Goal: Transaction & Acquisition: Purchase product/service

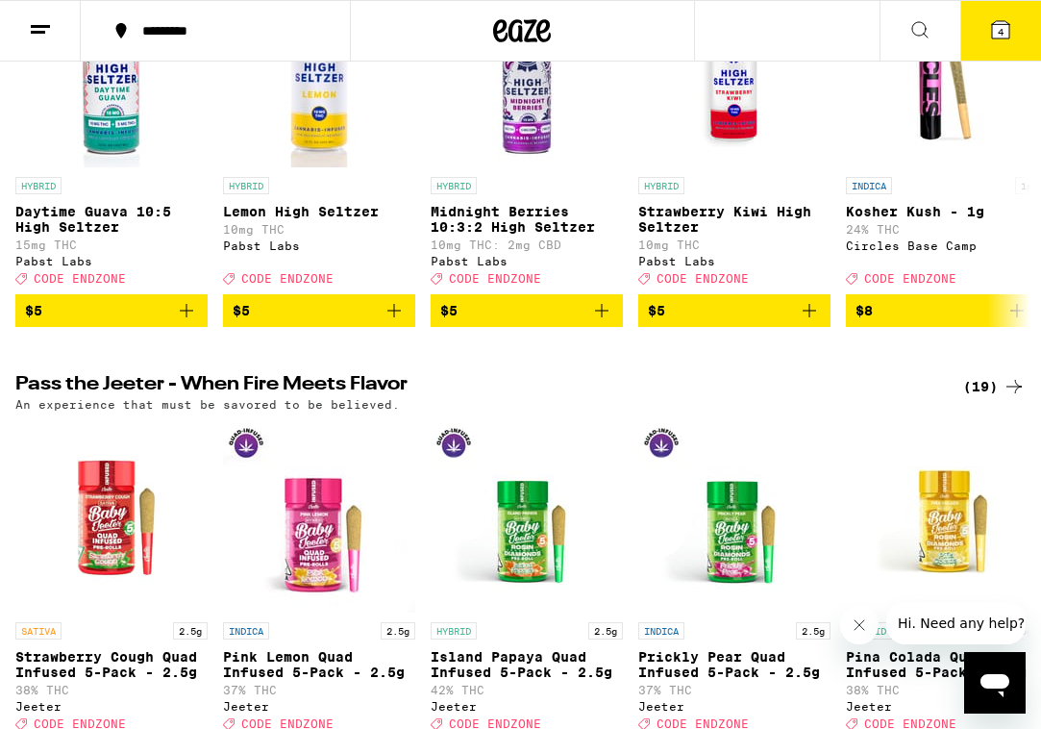
scroll to position [365, 0]
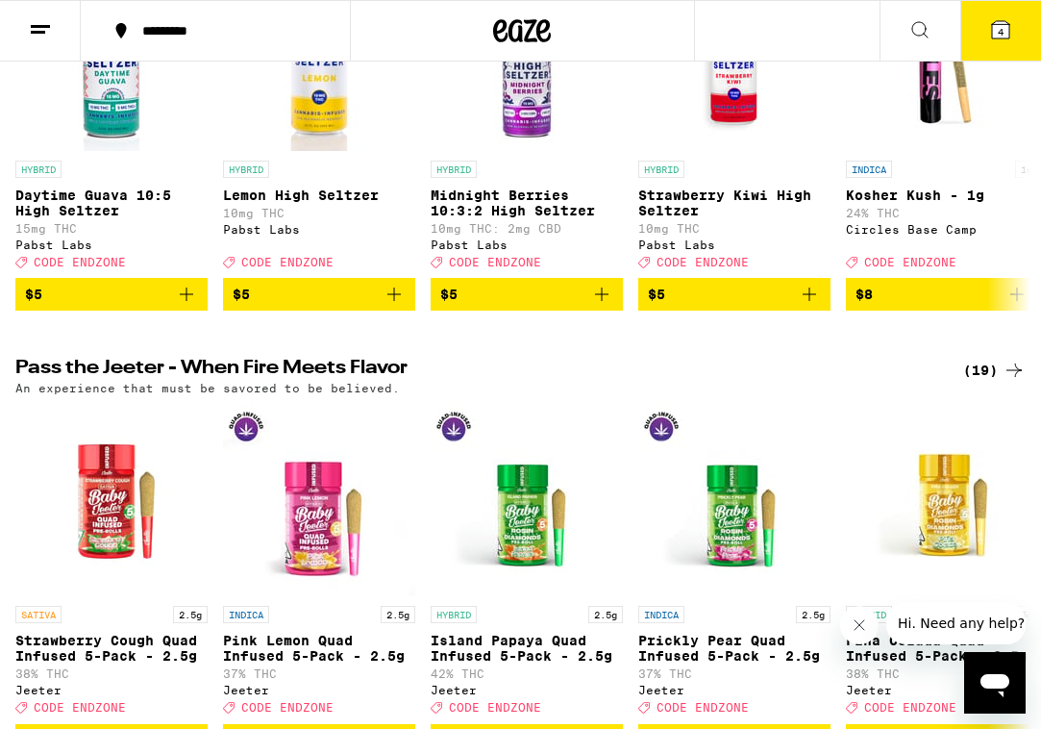
click at [1000, 38] on span "4" at bounding box center [1001, 32] width 6 height 12
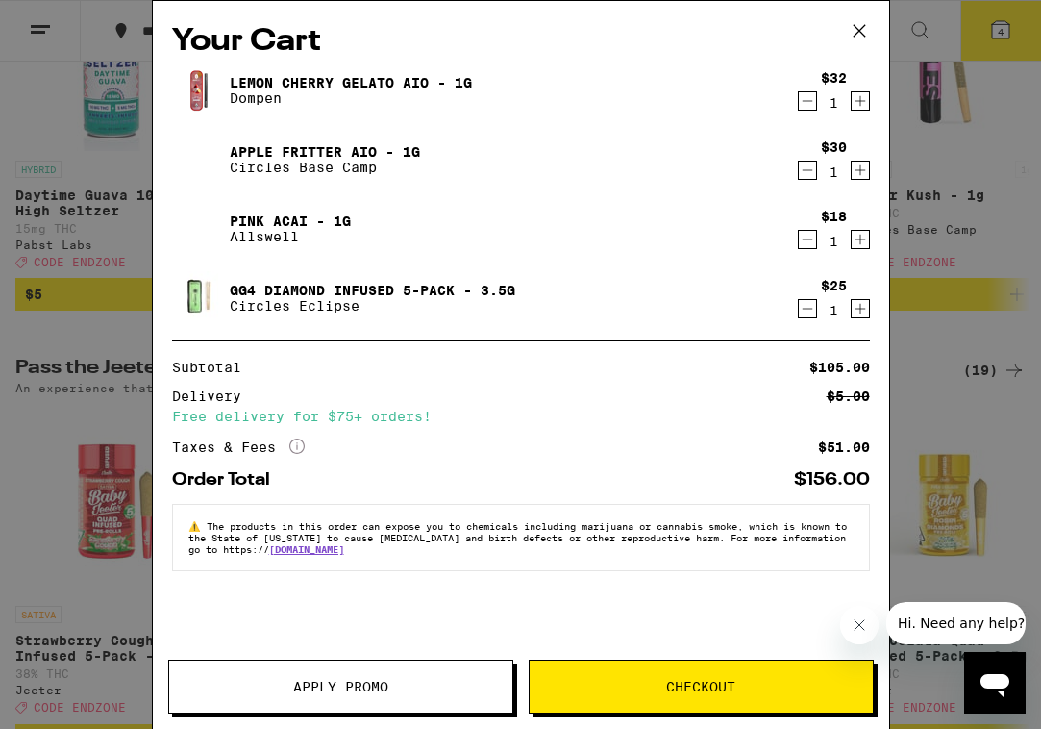
click at [108, 277] on div "Your Cart Lemon Cherry Gelato AIO - 1g Dompen $32 1 Apple Fritter AIO - 1g Circ…" at bounding box center [520, 364] width 1041 height 729
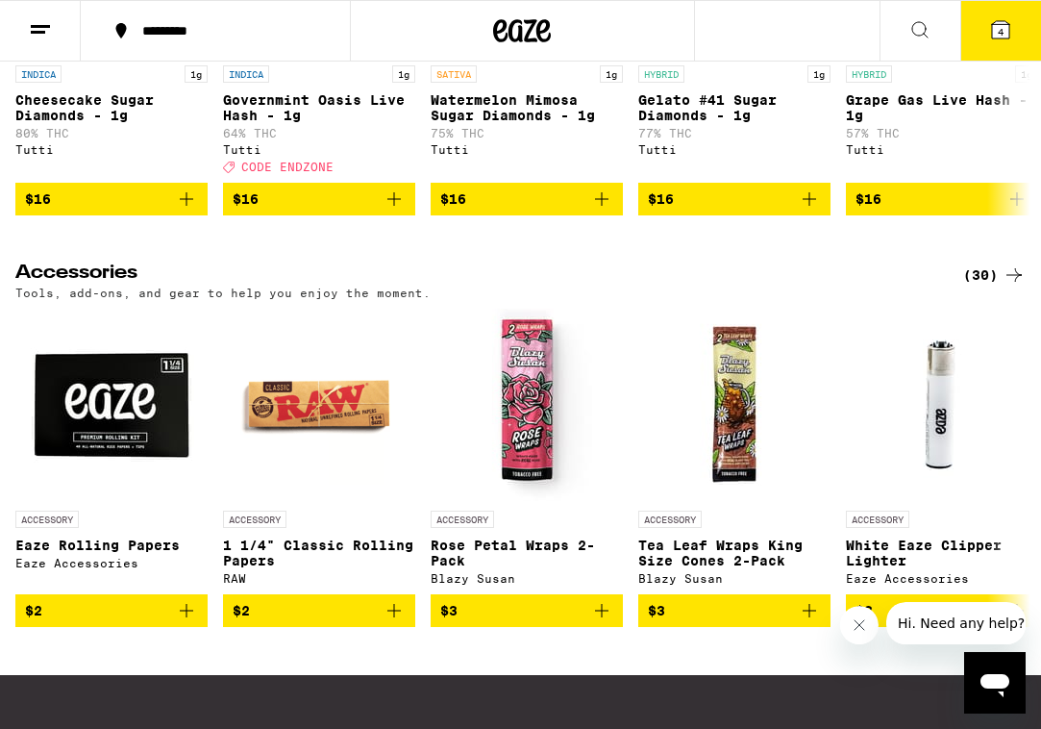
scroll to position [7749, 0]
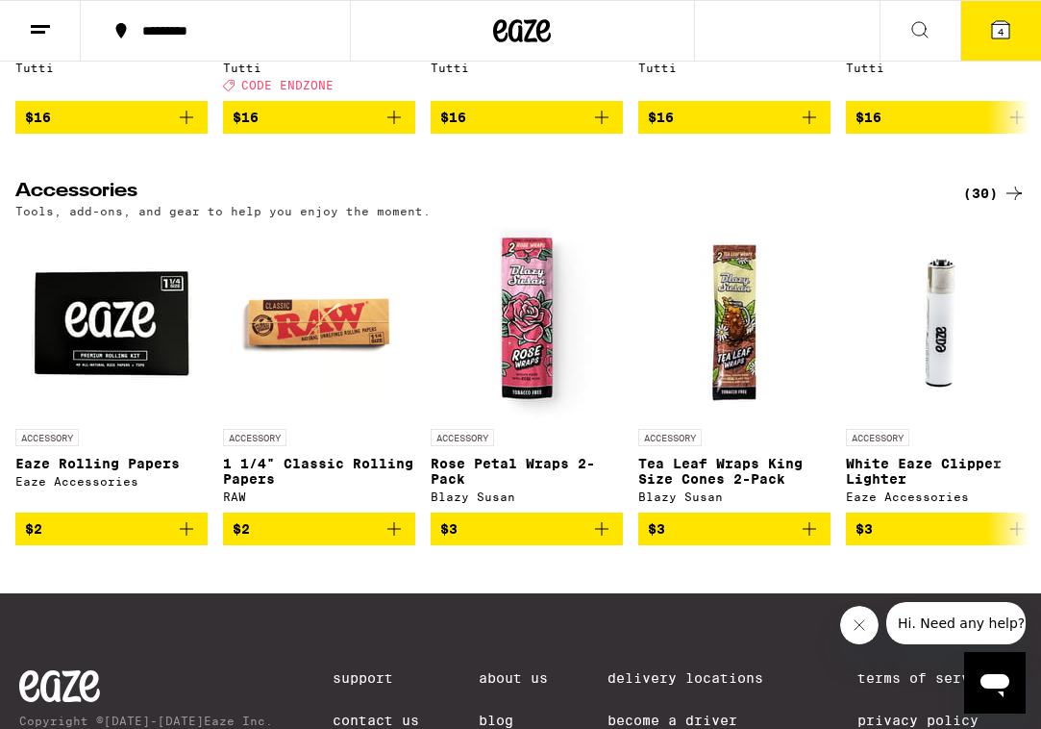
click at [989, 205] on div "(30)" at bounding box center [995, 193] width 63 height 23
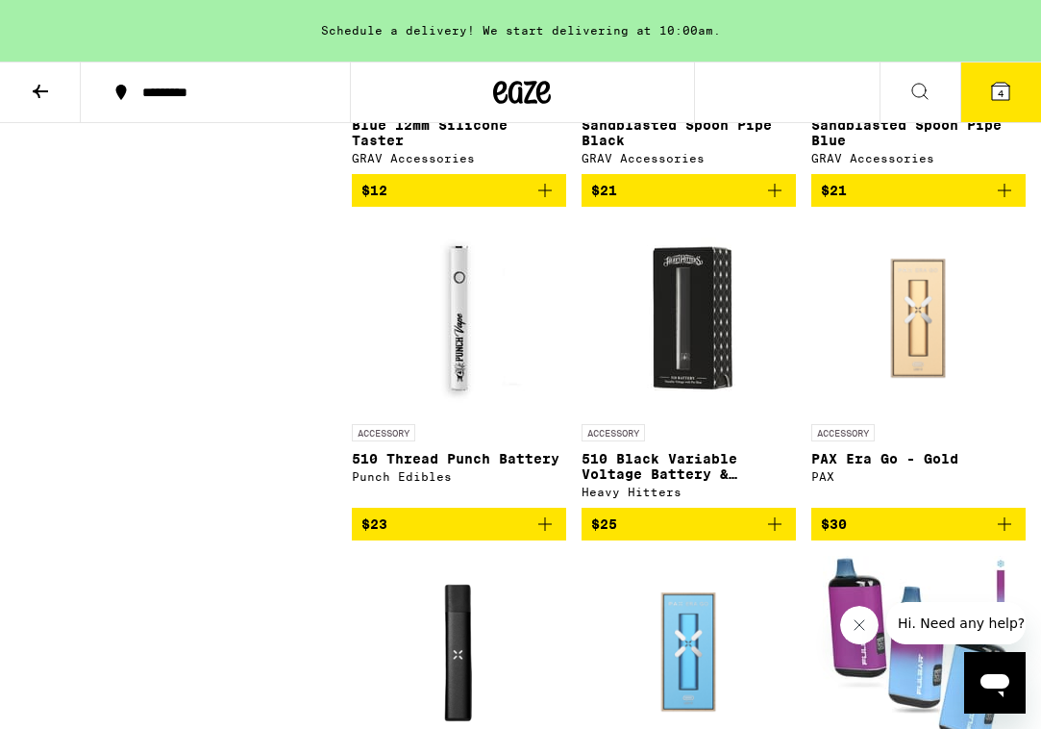
scroll to position [2122, 0]
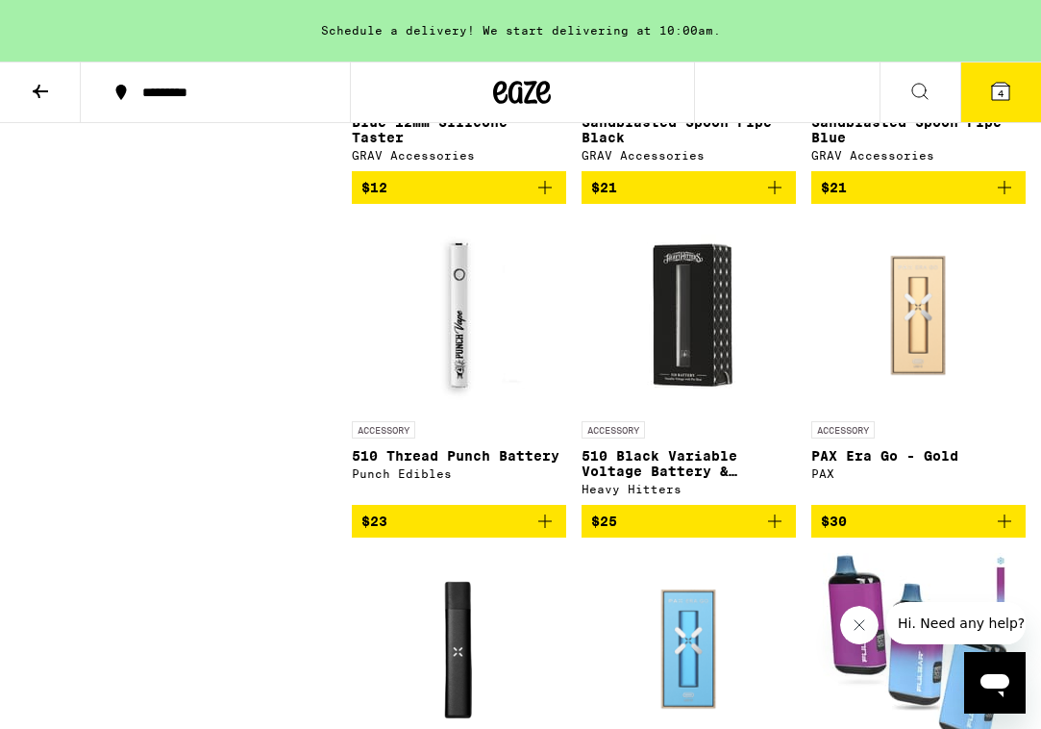
click at [682, 379] on img "Open page for 510 Black Variable Voltage Battery & Charger from Heavy Hitters" at bounding box center [689, 315] width 192 height 192
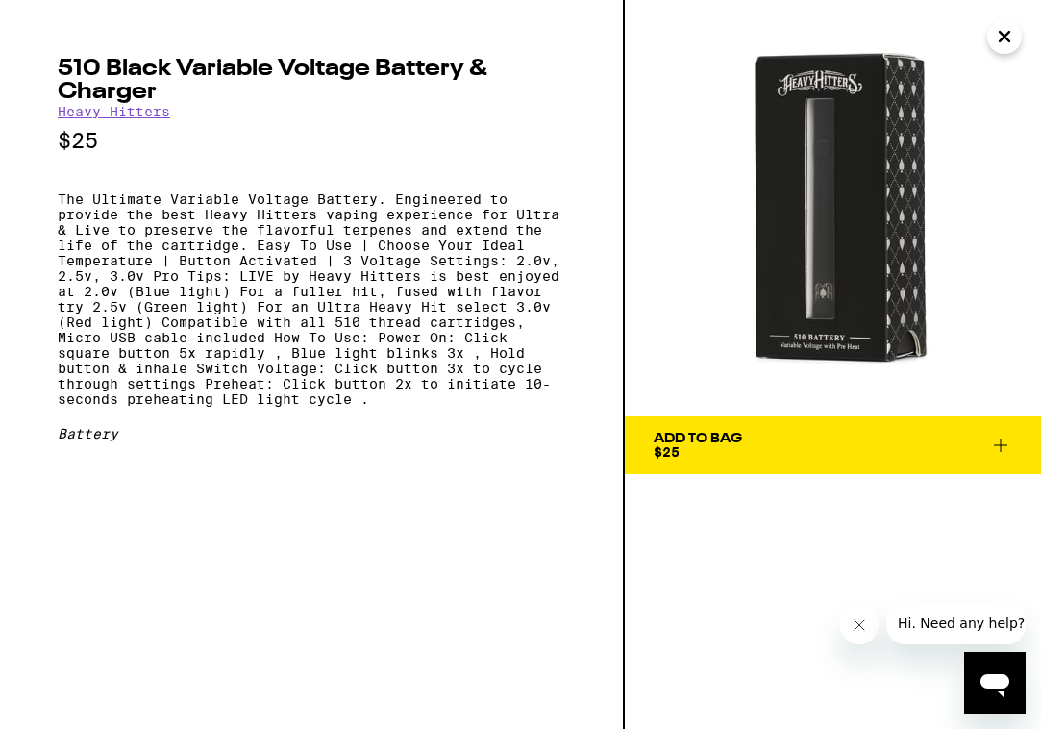
click at [765, 453] on span "Add To Bag $25" at bounding box center [833, 445] width 359 height 27
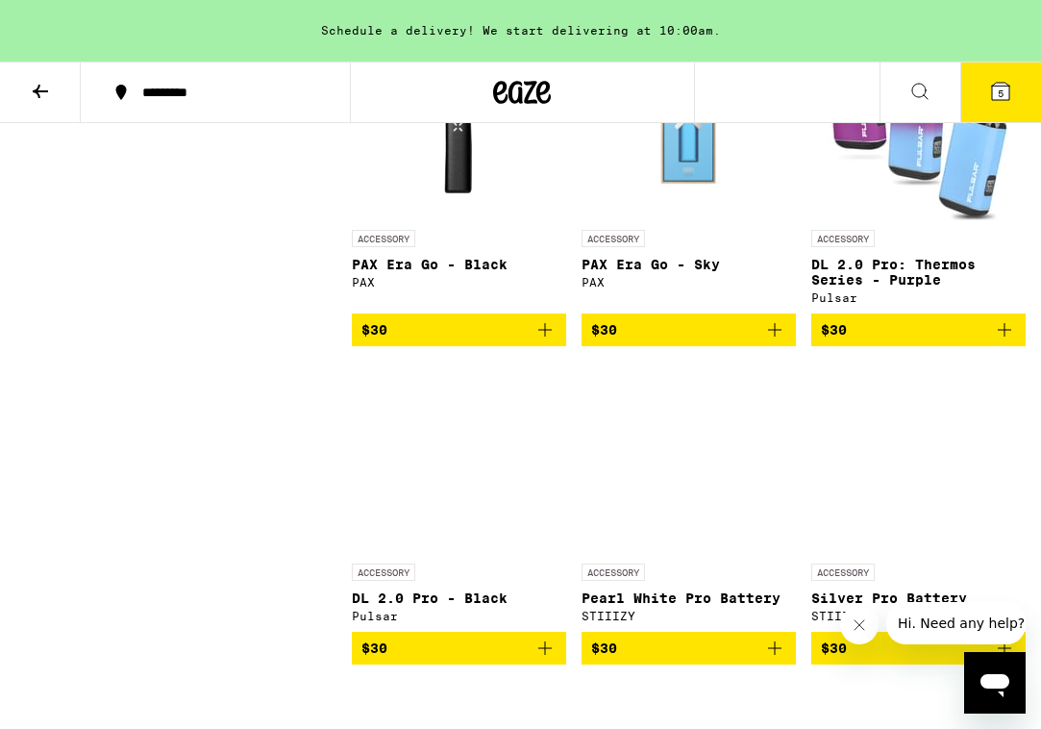
scroll to position [2615, 0]
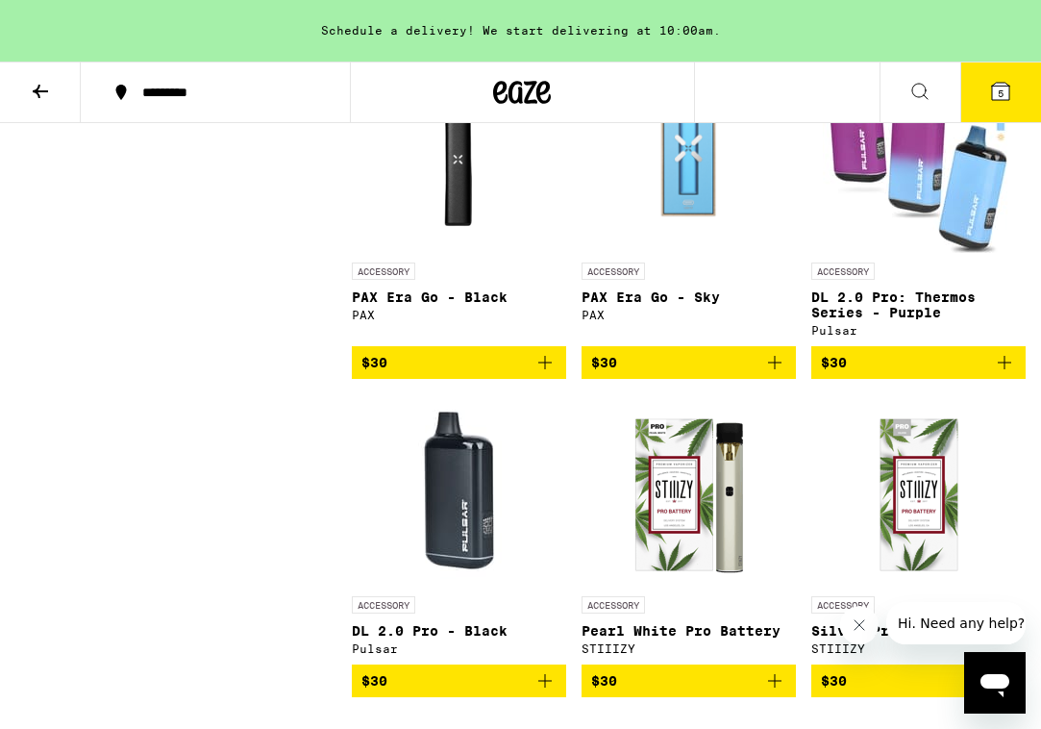
click at [907, 320] on p "DL 2.0 Pro: Thermos Series - Purple" at bounding box center [919, 304] width 214 height 31
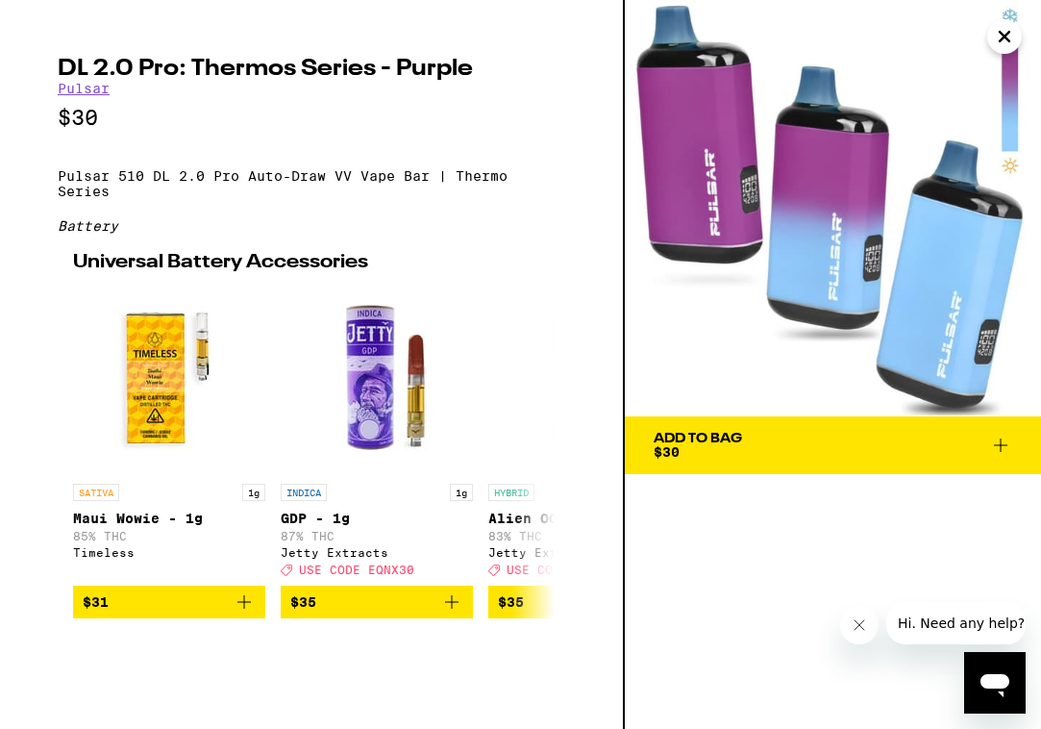
click at [1006, 41] on icon "Close" at bounding box center [1004, 36] width 23 height 29
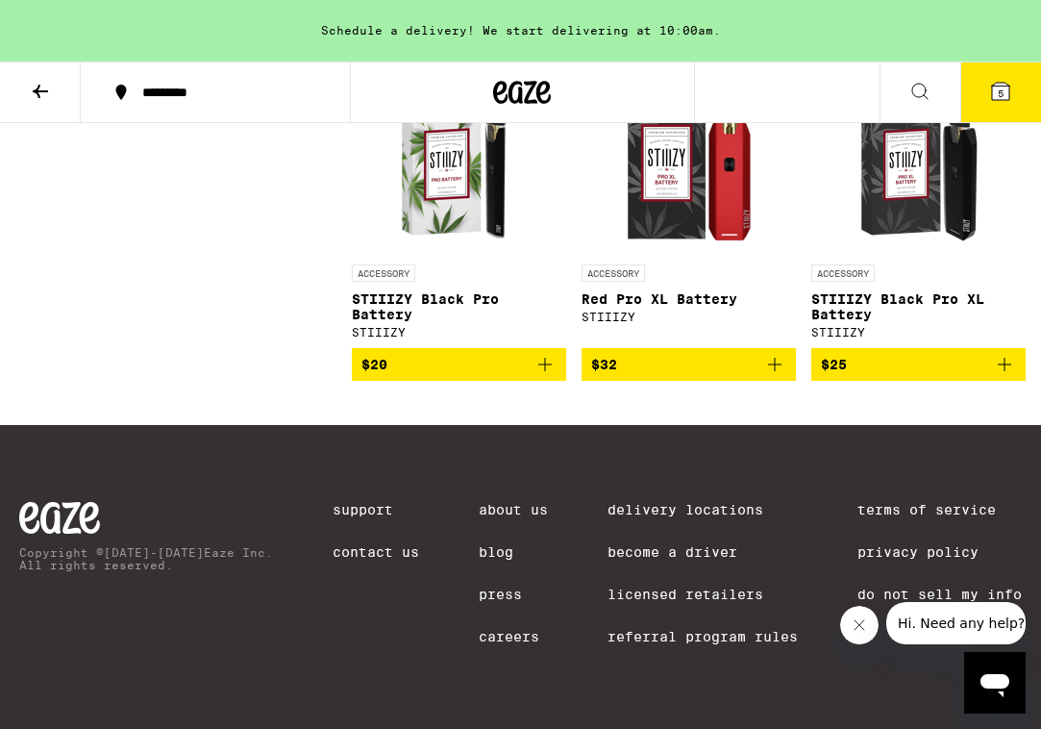
scroll to position [3305, 0]
click at [996, 80] on icon at bounding box center [1001, 91] width 23 height 23
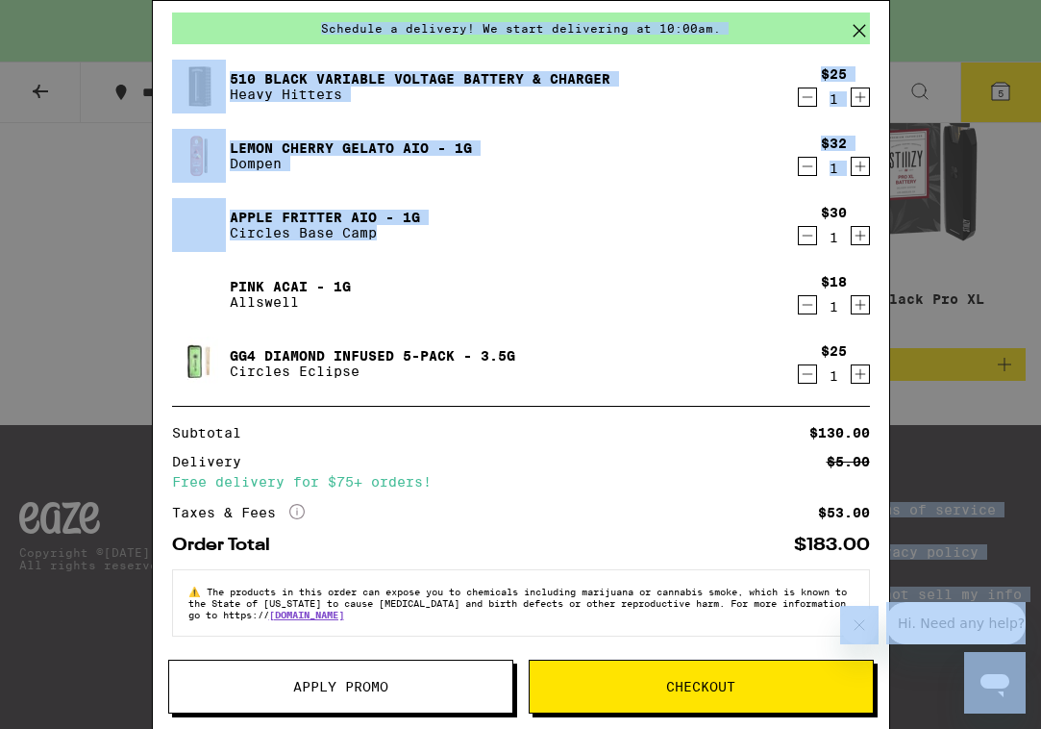
scroll to position [3339, 0]
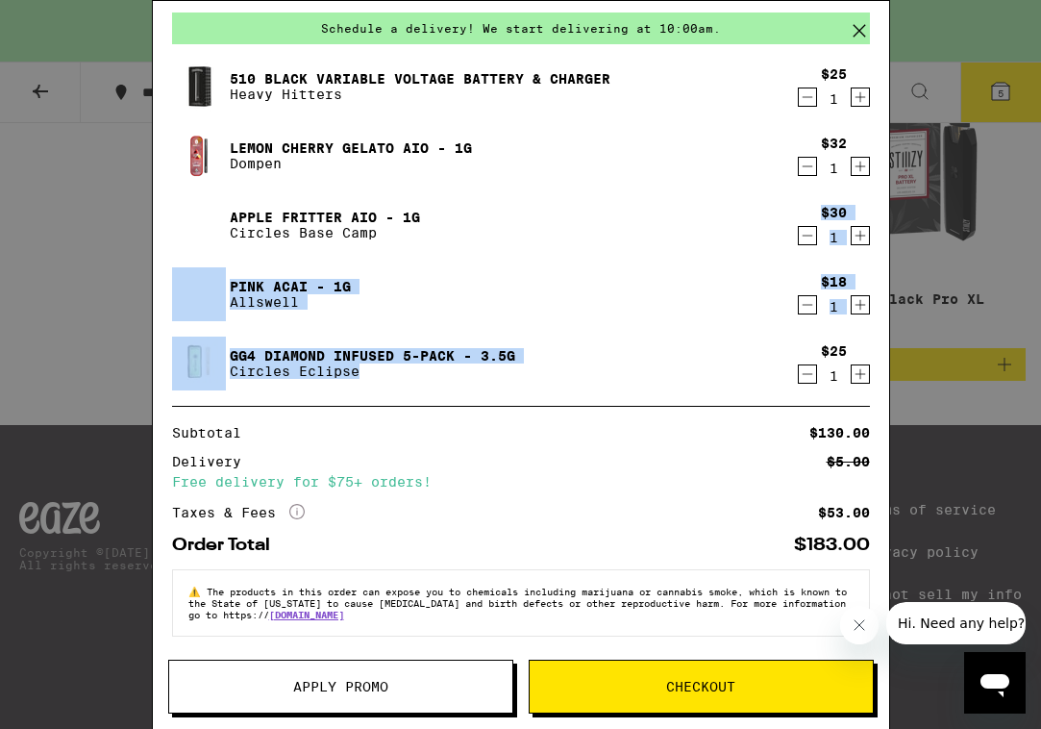
drag, startPoint x: 662, startPoint y: 312, endPoint x: 657, endPoint y: 376, distance: 64.6
click at [657, 376] on div "510 Black Variable Voltage Battery & Charger Heavy Hitters $25 1 Lemon Cherry G…" at bounding box center [521, 233] width 698 height 346
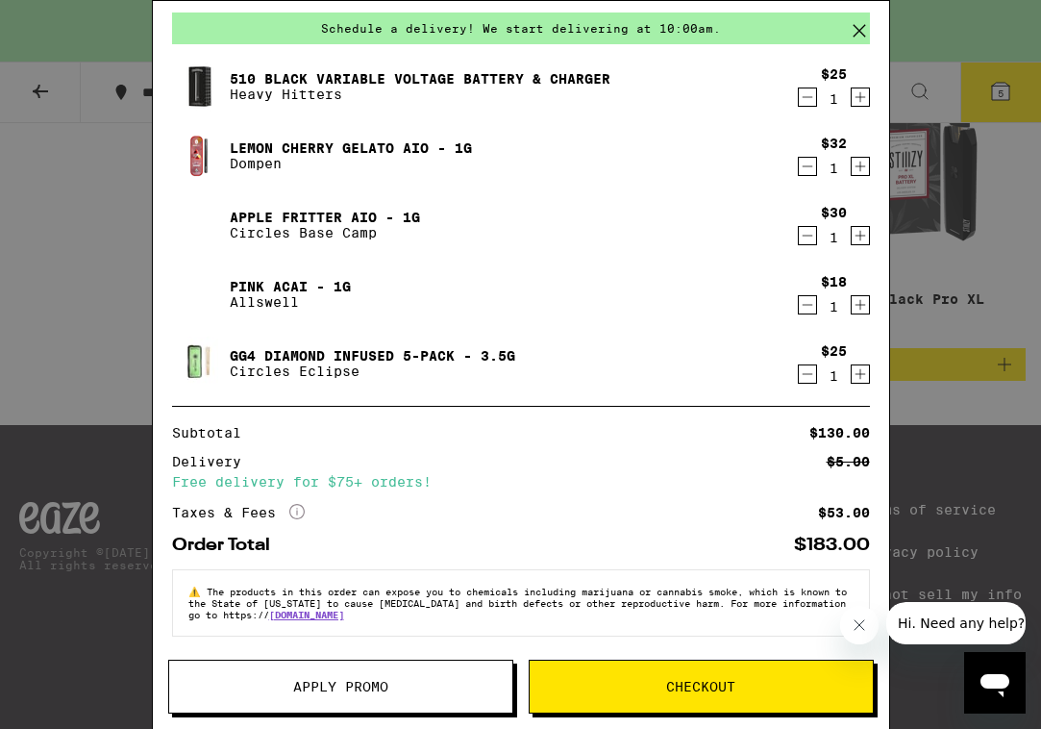
click at [659, 490] on div "Subtotal $130.00 Delivery $5.00 Free delivery for $75+ orders! Taxes & Fees Mor…" at bounding box center [521, 473] width 698 height 95
